Goal: Task Accomplishment & Management: Manage account settings

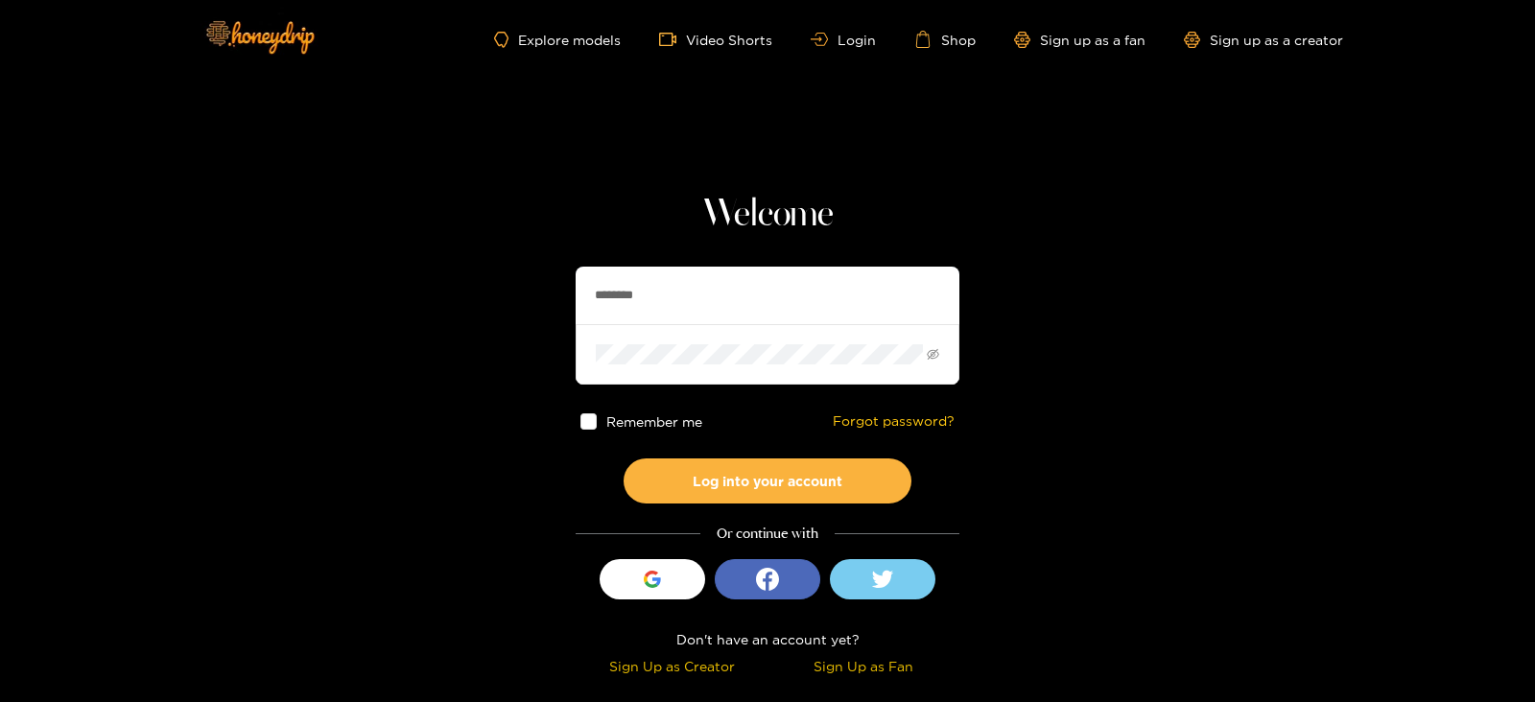
drag, startPoint x: 652, startPoint y: 283, endPoint x: 558, endPoint y: 296, distance: 94.9
click at [558, 296] on section "Welcome ******** Remember me Forgot password? Log into your account Or continue…" at bounding box center [767, 341] width 1535 height 682
type input "**********"
click at [624, 459] on button "Log into your account" at bounding box center [768, 481] width 288 height 45
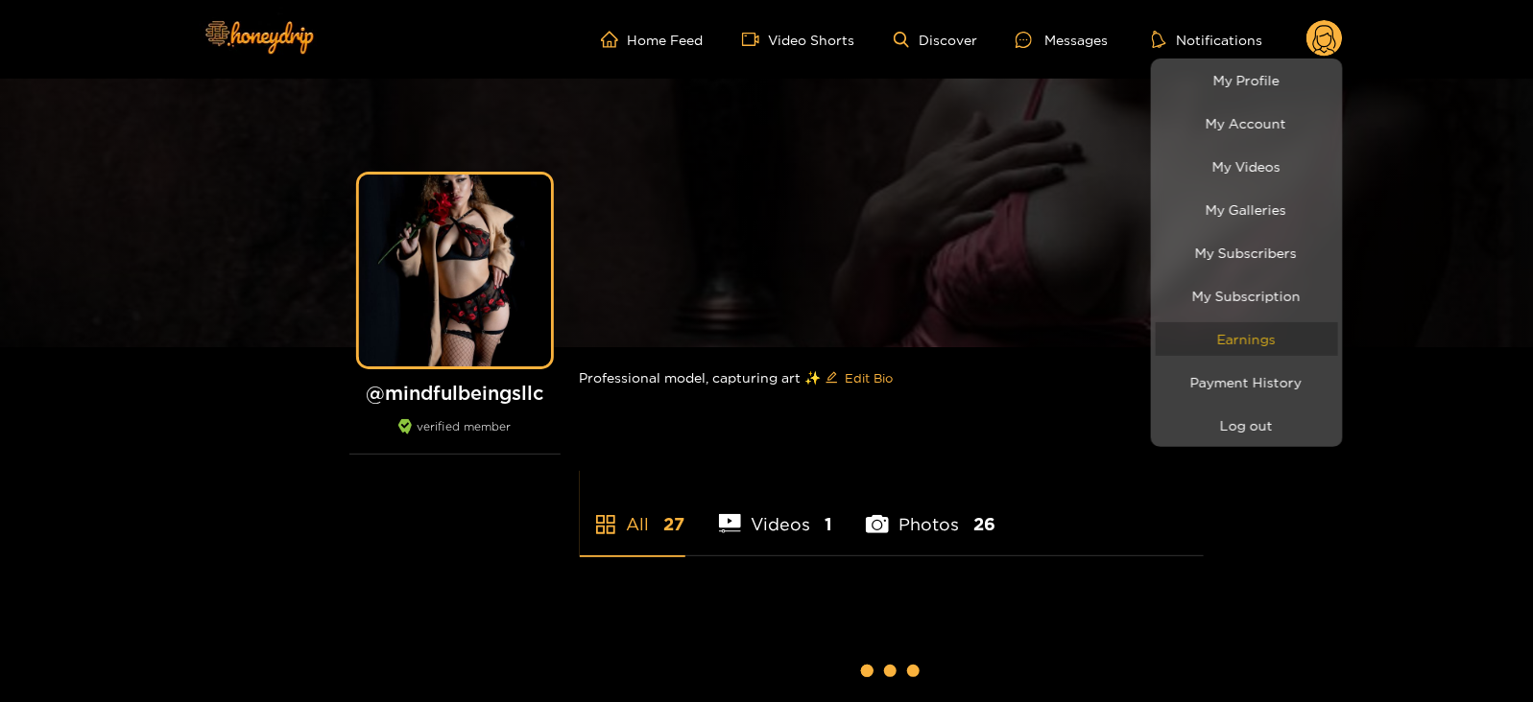
click at [1209, 343] on link "Earnings" at bounding box center [1246, 339] width 182 height 34
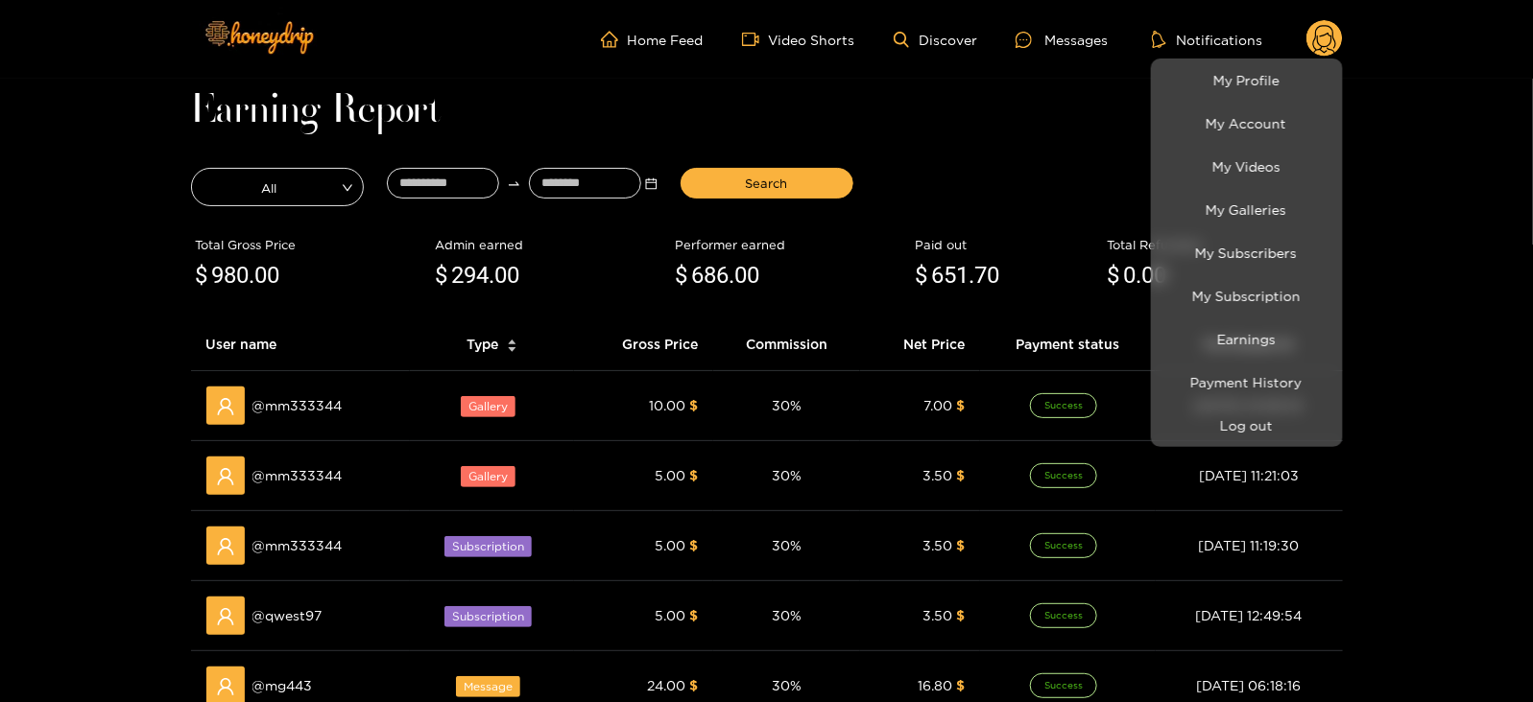
click at [482, 177] on div at bounding box center [766, 351] width 1533 height 702
click at [482, 177] on input at bounding box center [443, 183] width 112 height 31
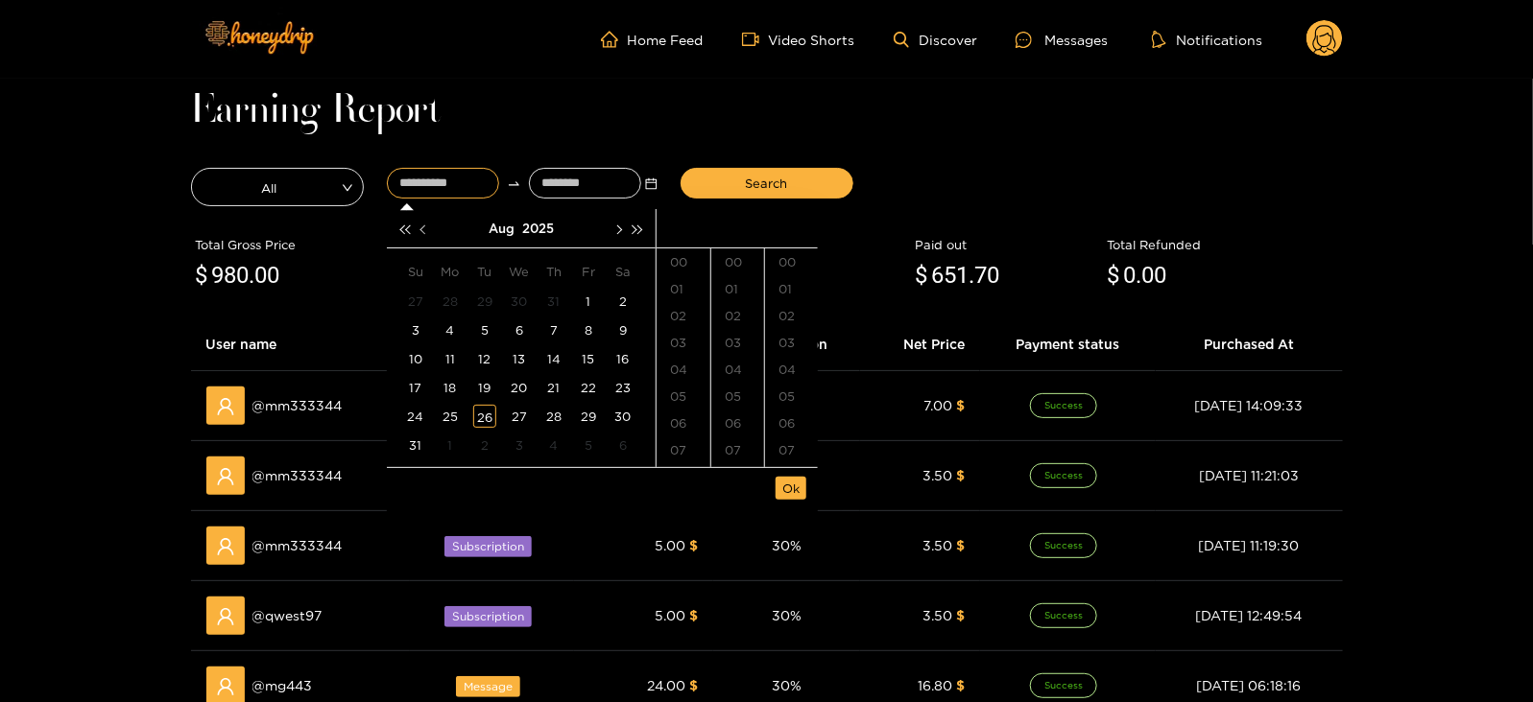
click at [417, 227] on button "button" at bounding box center [425, 228] width 20 height 38
click at [623, 226] on button "button" at bounding box center [617, 228] width 20 height 38
click at [517, 353] on div "16" at bounding box center [519, 358] width 23 height 23
type input "**********"
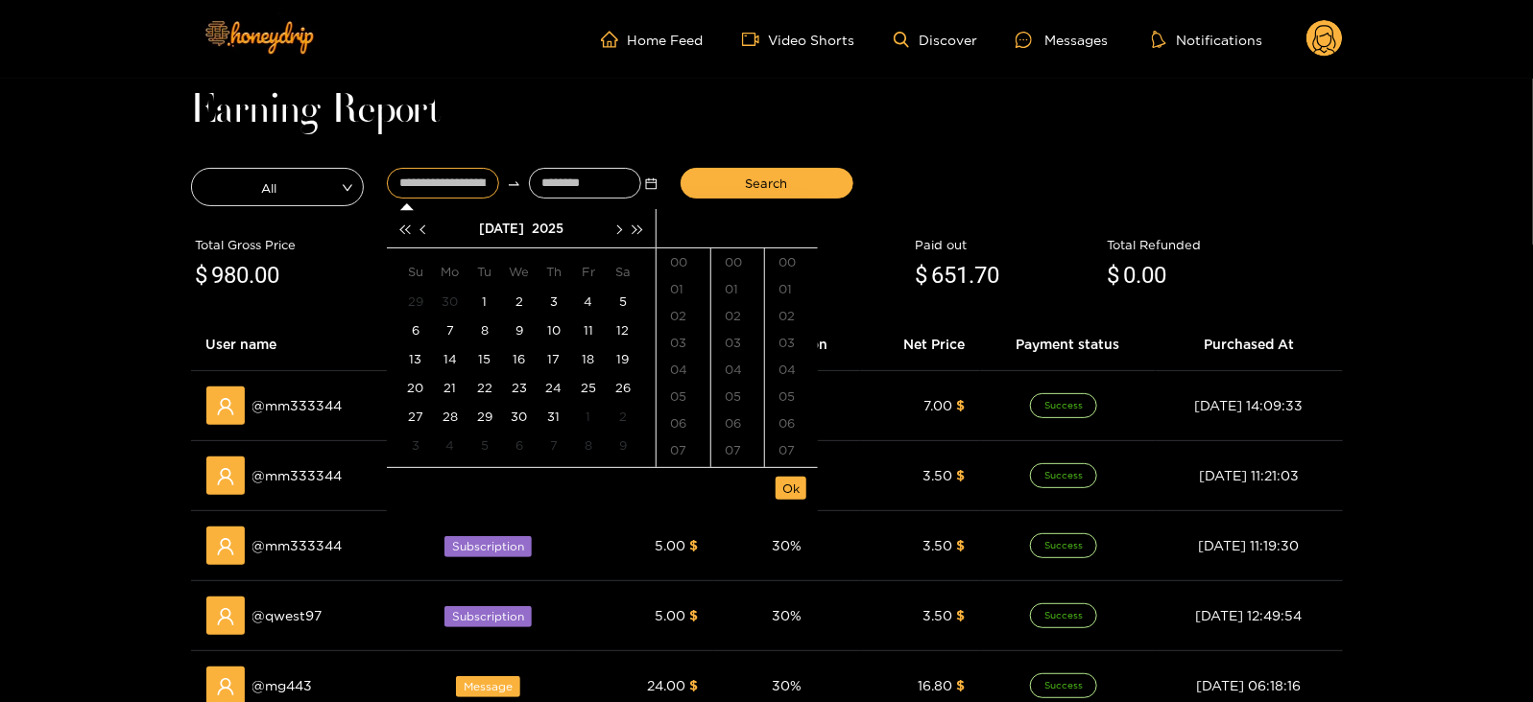
scroll to position [1316, 0]
click at [557, 198] on input at bounding box center [585, 183] width 112 height 31
click at [619, 231] on span "button" at bounding box center [618, 230] width 10 height 10
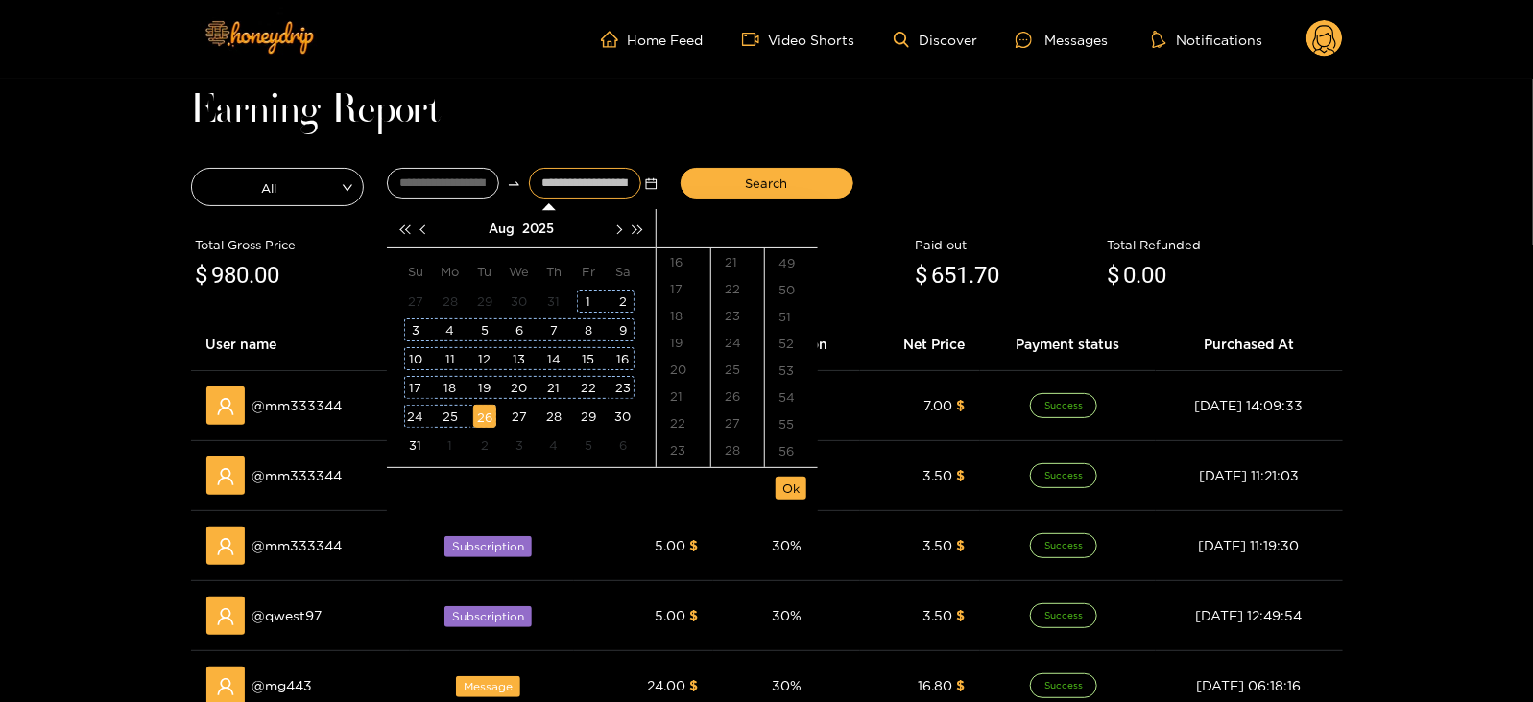
click at [484, 411] on div "26" at bounding box center [484, 416] width 23 height 23
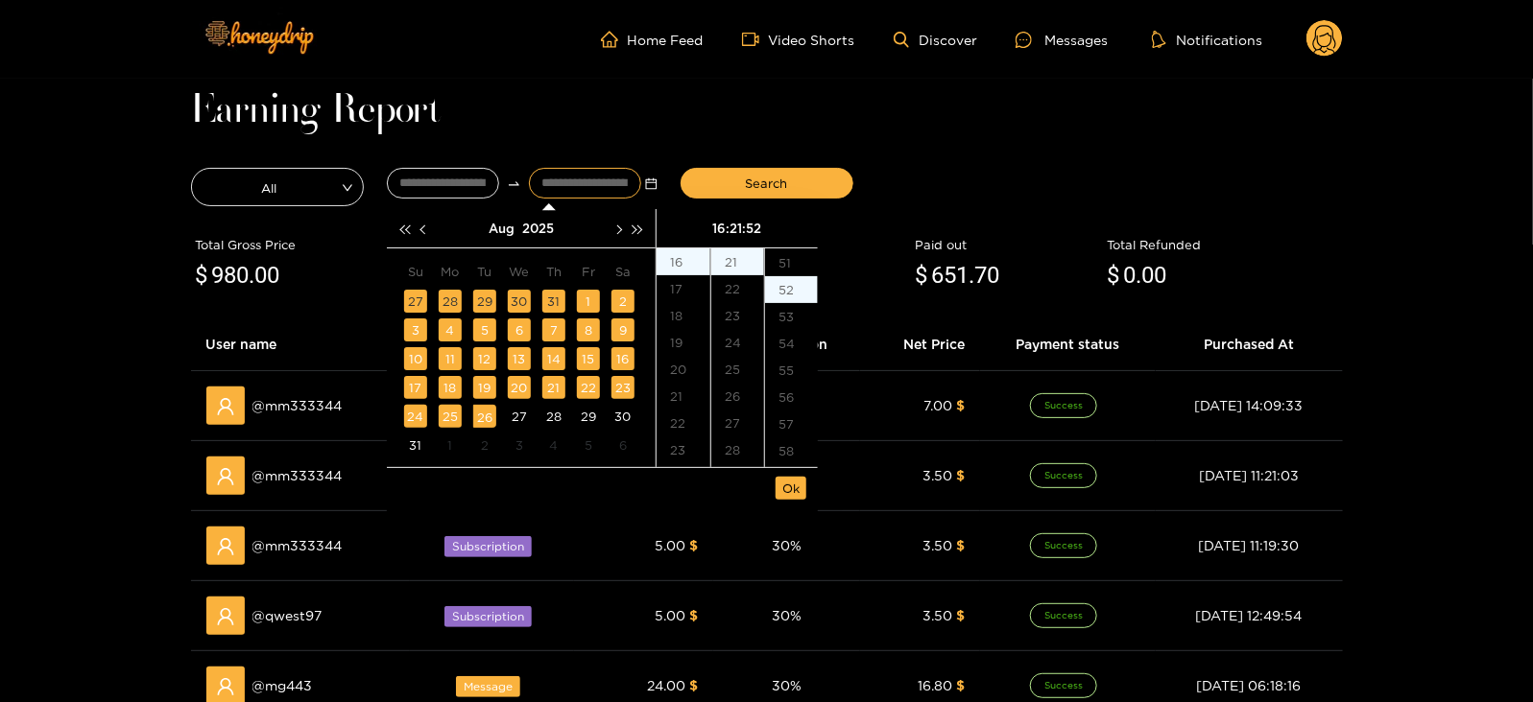
scroll to position [1396, 0]
type input "**********"
click at [797, 488] on span "Ok" at bounding box center [790, 488] width 17 height 19
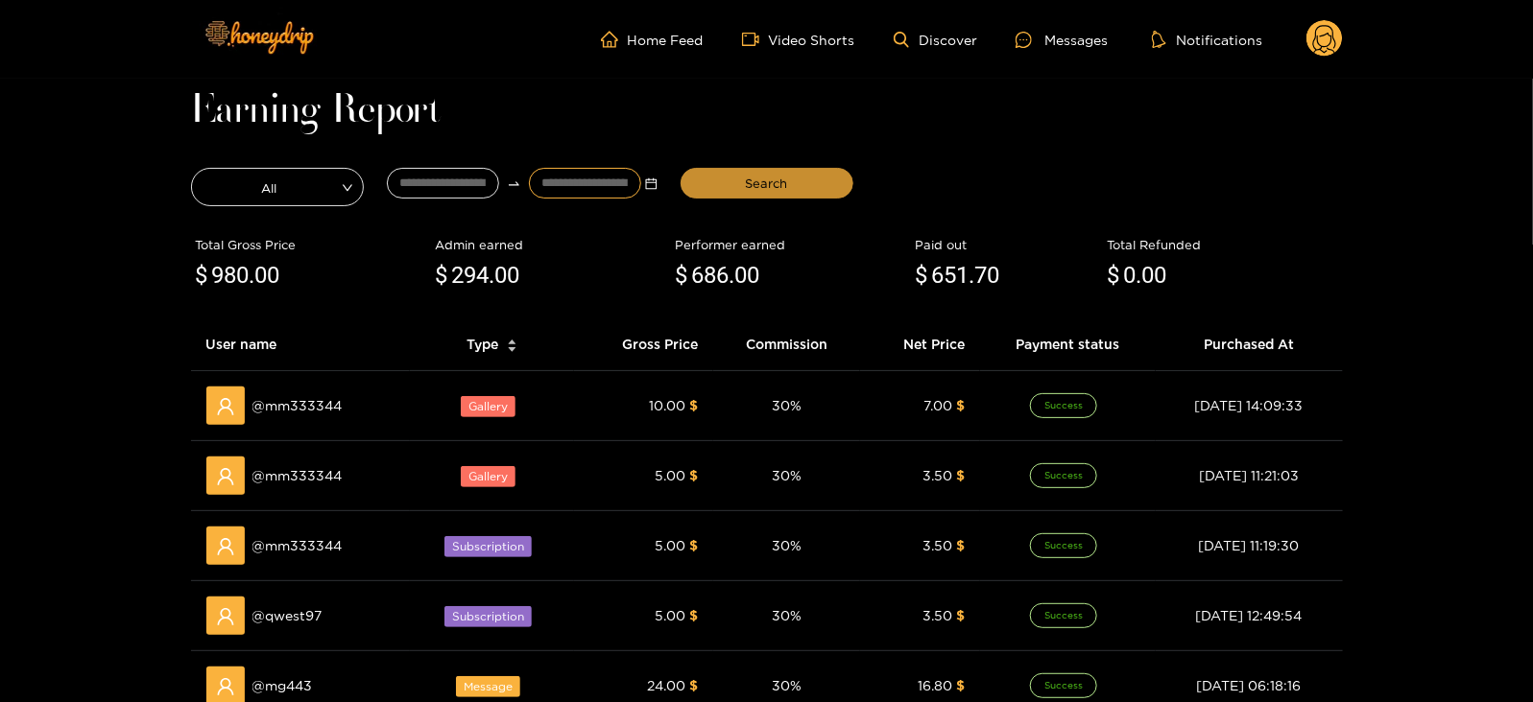
click at [777, 187] on span "Search" at bounding box center [767, 183] width 42 height 19
click at [1070, 38] on div "Messages" at bounding box center [1061, 40] width 92 height 22
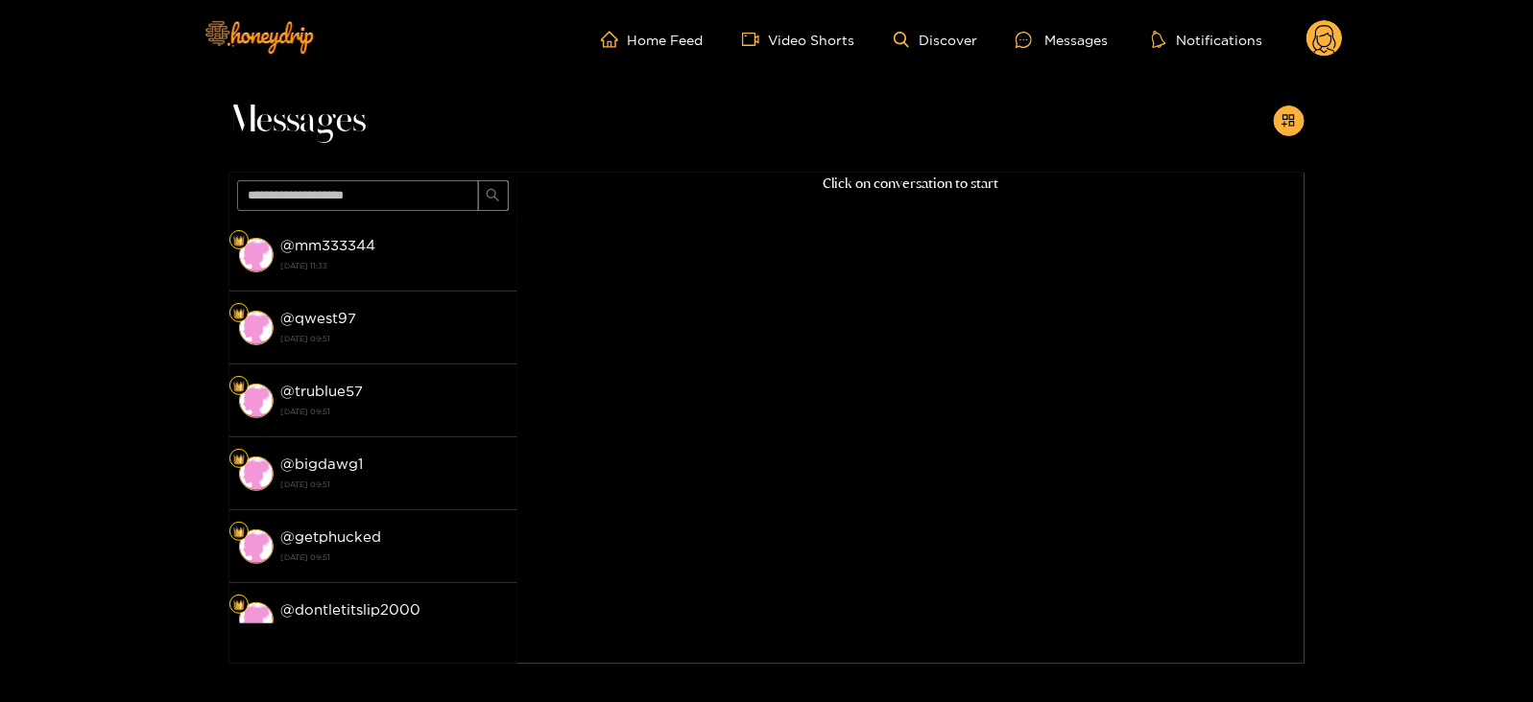
click at [1324, 37] on circle at bounding box center [1324, 38] width 36 height 36
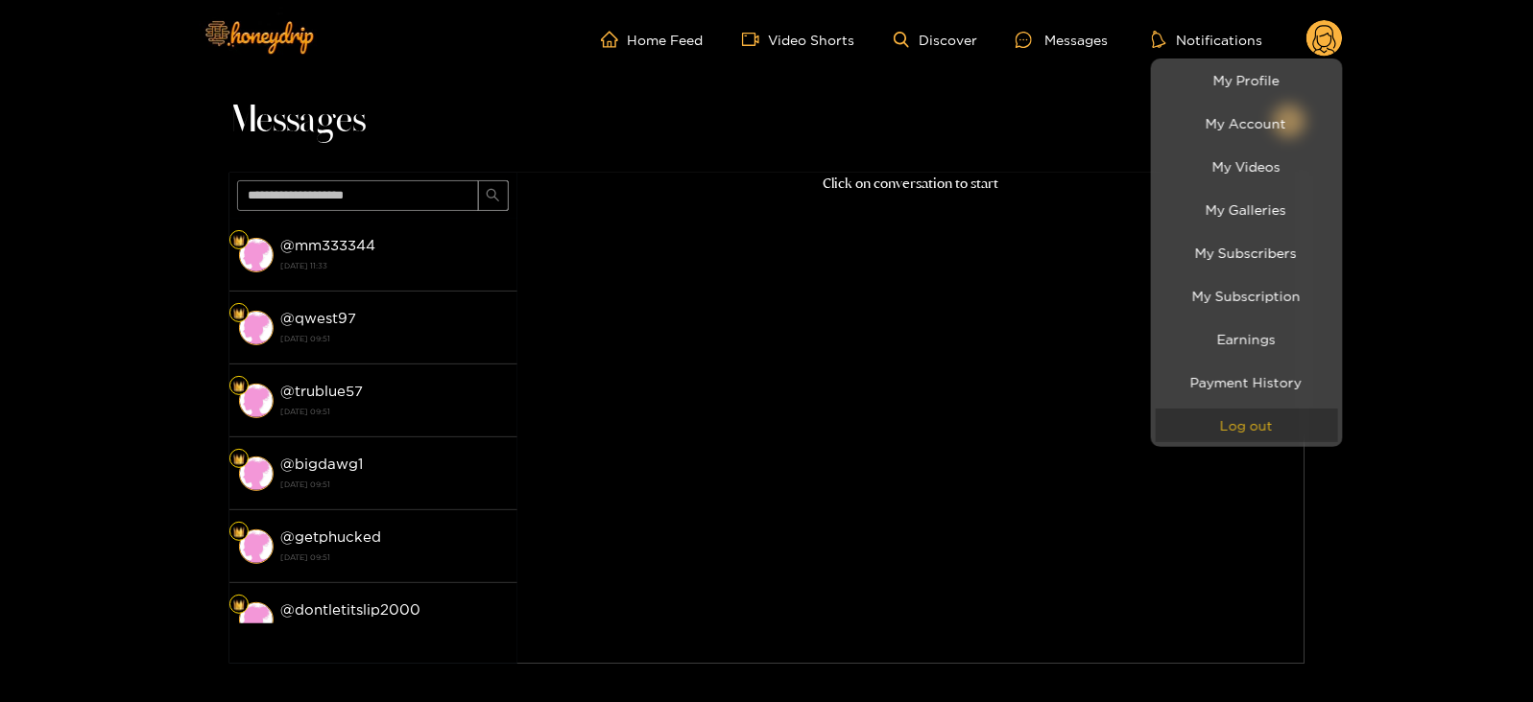
click at [1249, 413] on button "Log out" at bounding box center [1246, 426] width 182 height 34
